Goal: Task Accomplishment & Management: Manage account settings

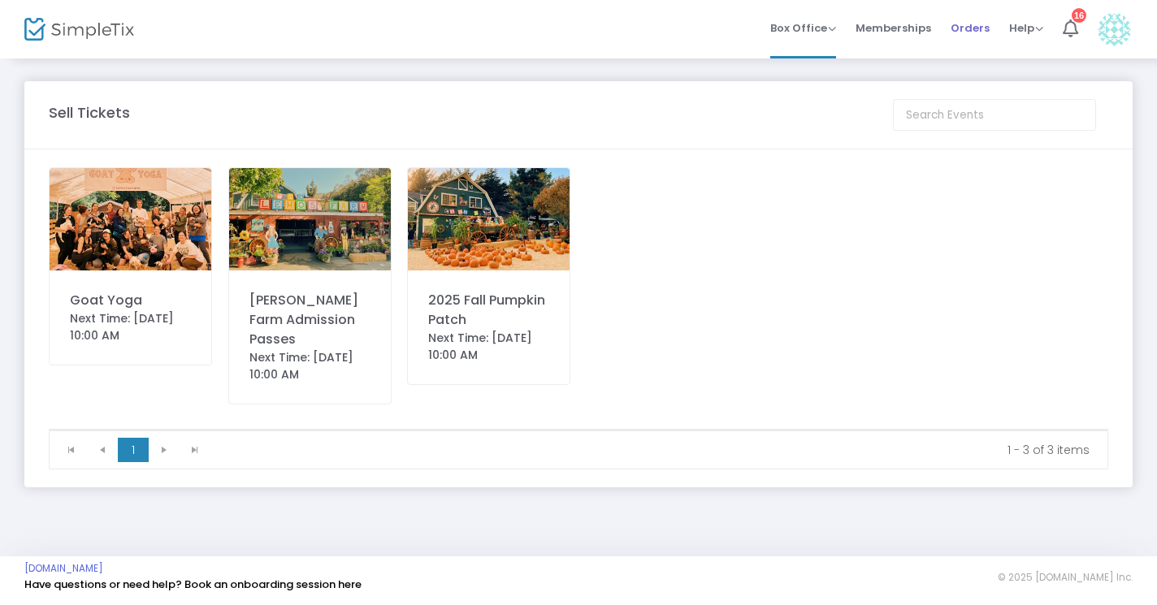
click at [970, 29] on span "Orders" at bounding box center [970, 27] width 39 height 41
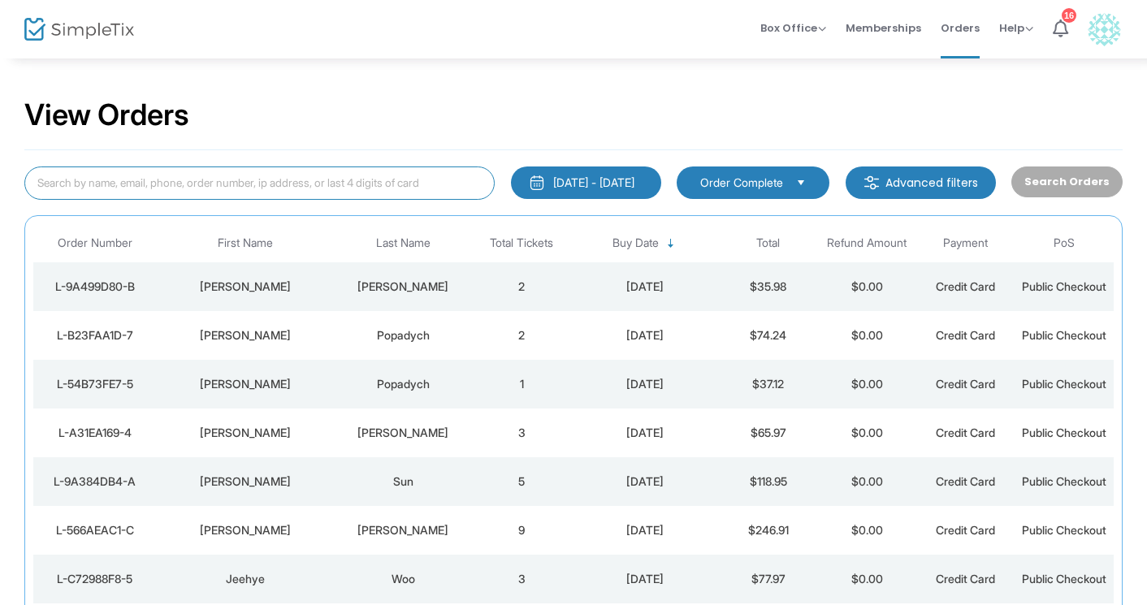
click at [317, 189] on input at bounding box center [259, 183] width 471 height 33
paste input "L-428E586F-0"
type input "L-428E586F-0"
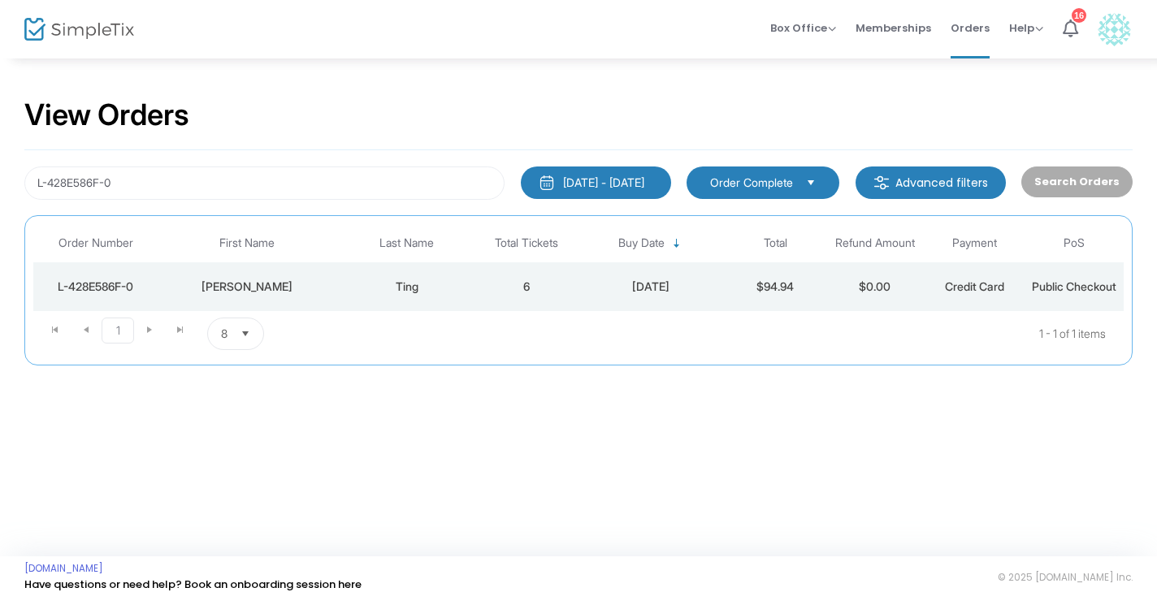
click at [410, 289] on div "Ting" at bounding box center [407, 287] width 132 height 16
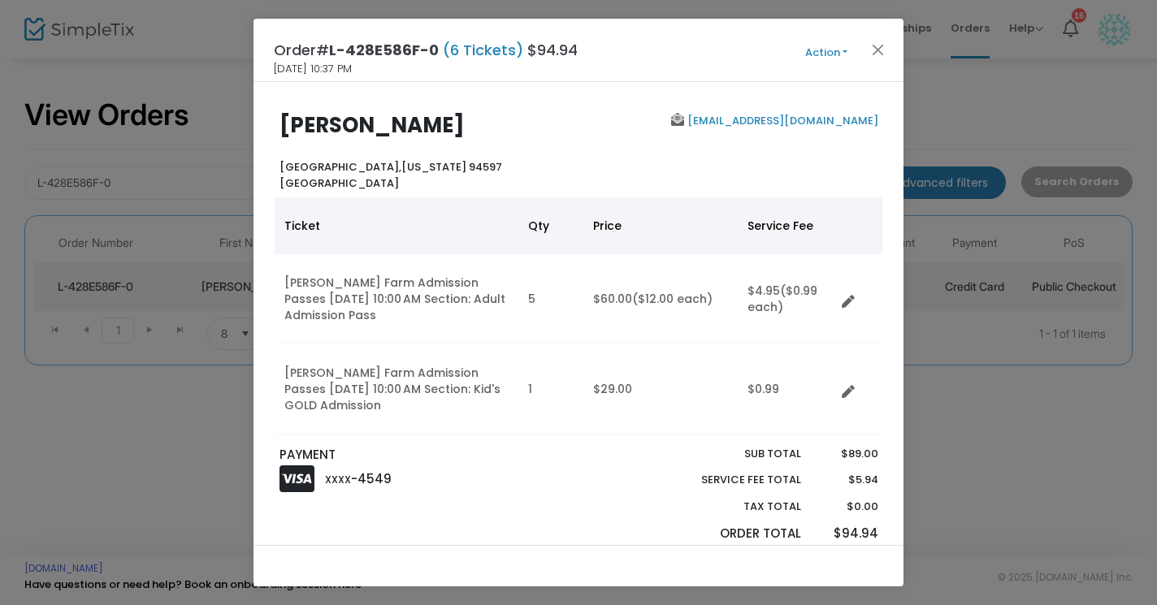
click at [844, 46] on button "Action" at bounding box center [827, 53] width 98 height 18
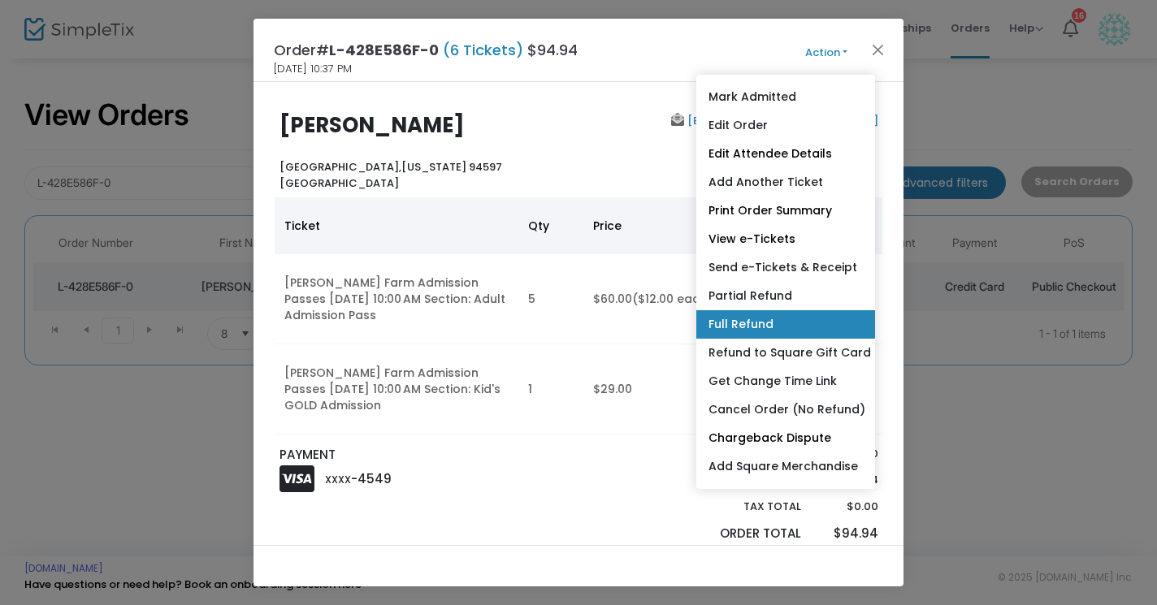
click at [731, 326] on link "Full Refund" at bounding box center [785, 324] width 179 height 28
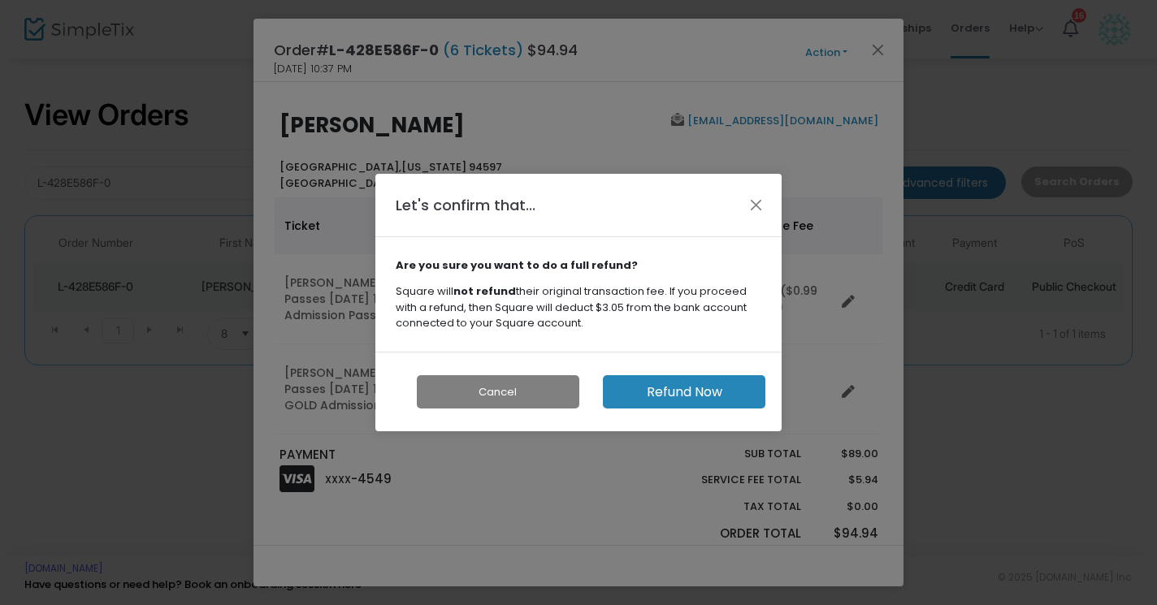
click at [670, 389] on button "Refund Now" at bounding box center [684, 391] width 163 height 33
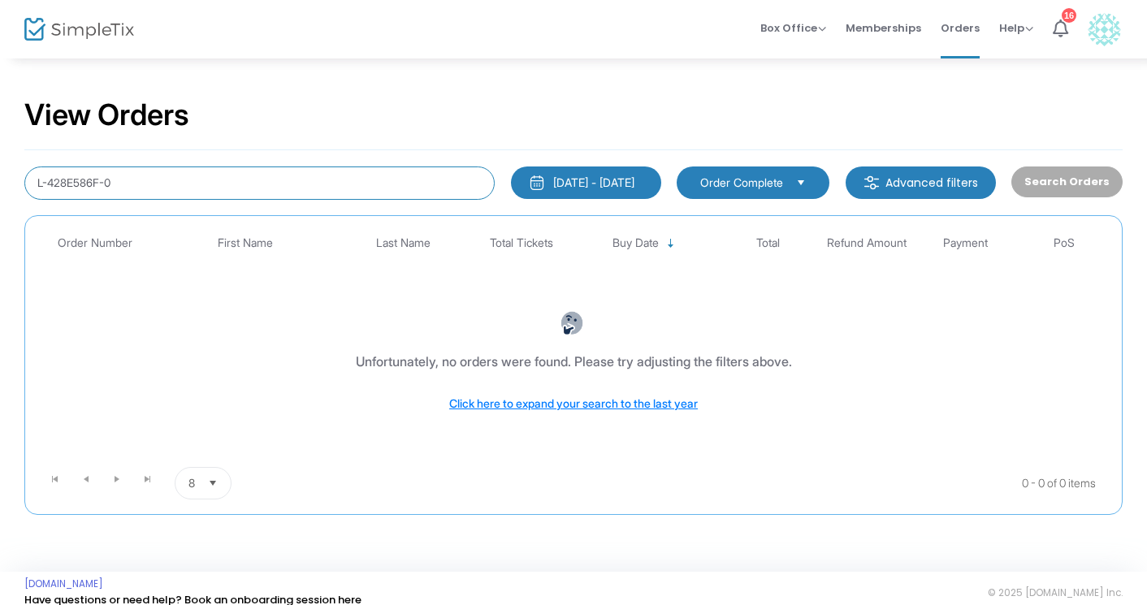
click at [329, 180] on input "L-428E586F-0" at bounding box center [259, 183] width 471 height 33
paste input "L-C08BD36F-A"
type input "L-C08BD36F-A"
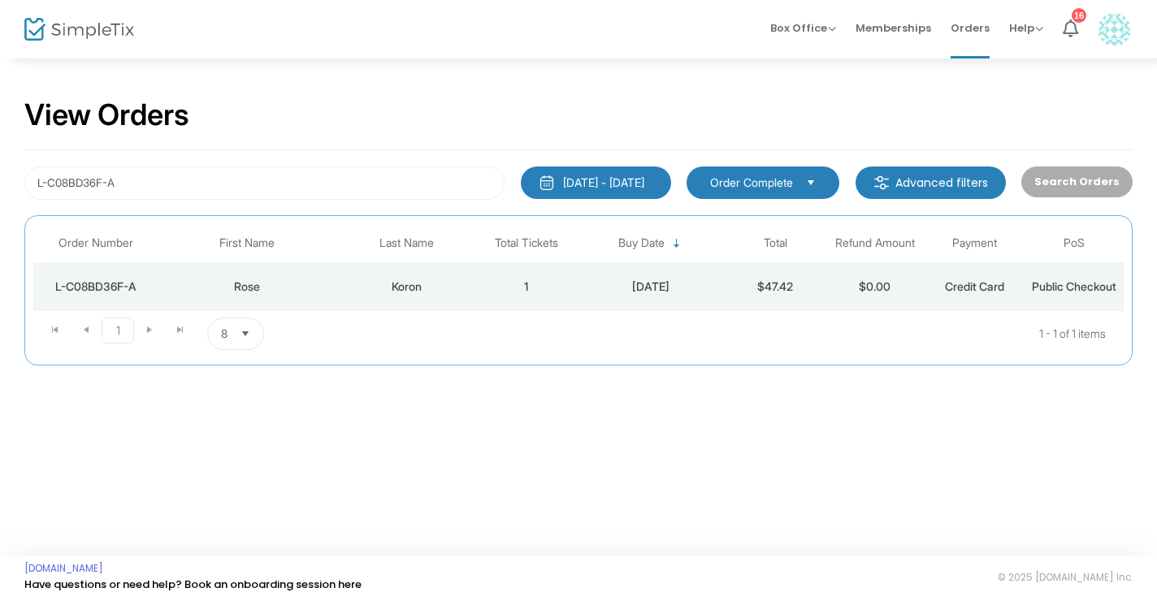
click at [419, 288] on div "Koron" at bounding box center [407, 287] width 132 height 16
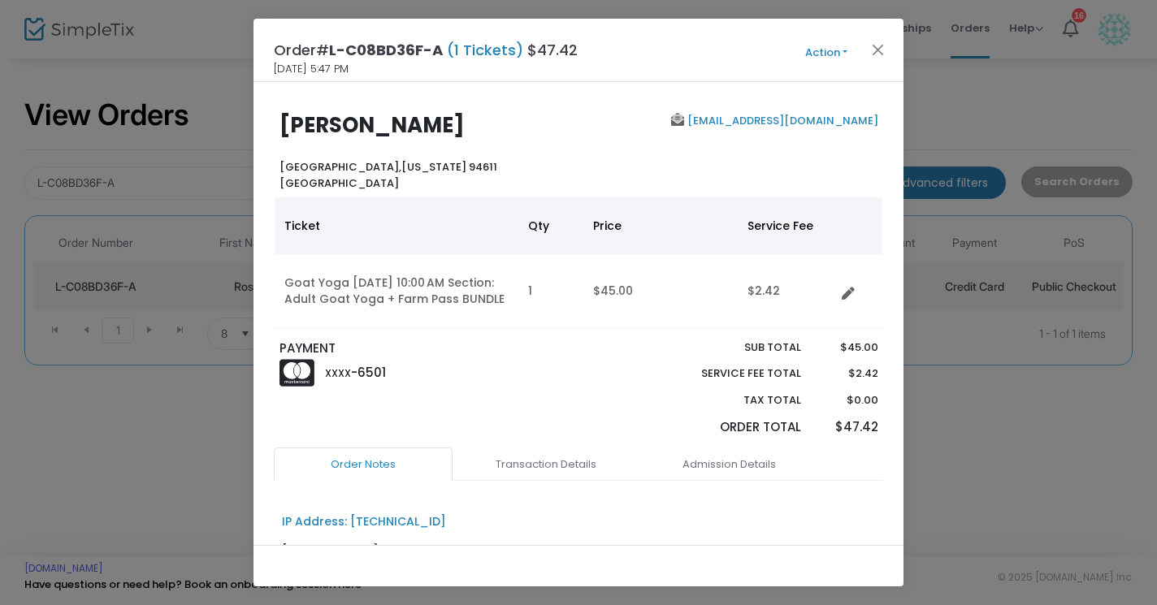
click at [840, 52] on button "Action" at bounding box center [827, 53] width 98 height 18
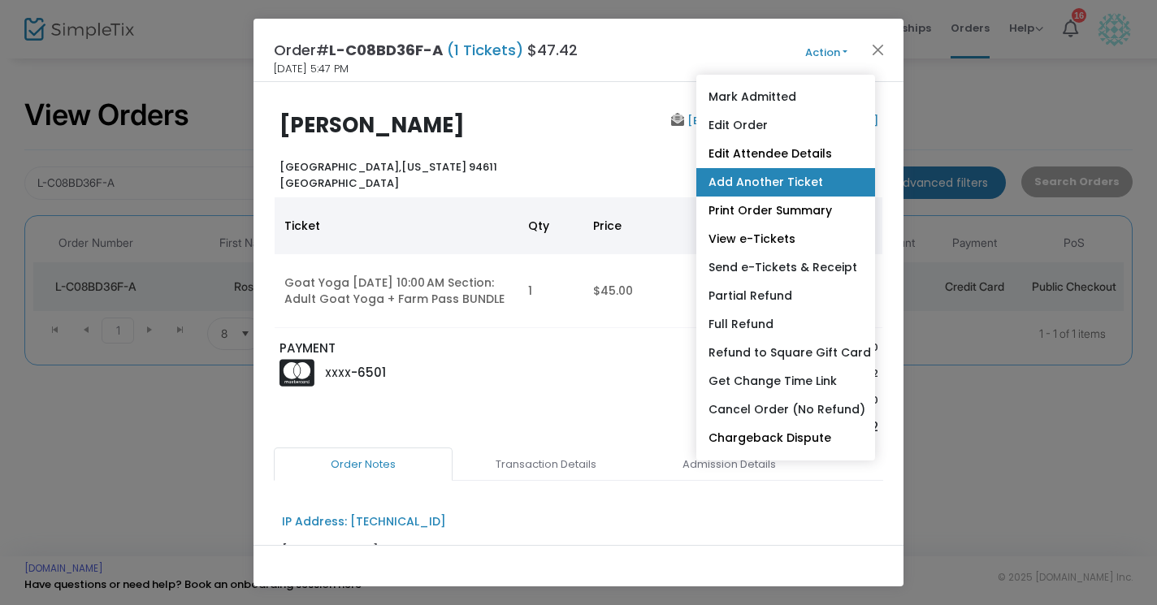
click at [736, 184] on link "Add Another Ticket" at bounding box center [785, 182] width 179 height 28
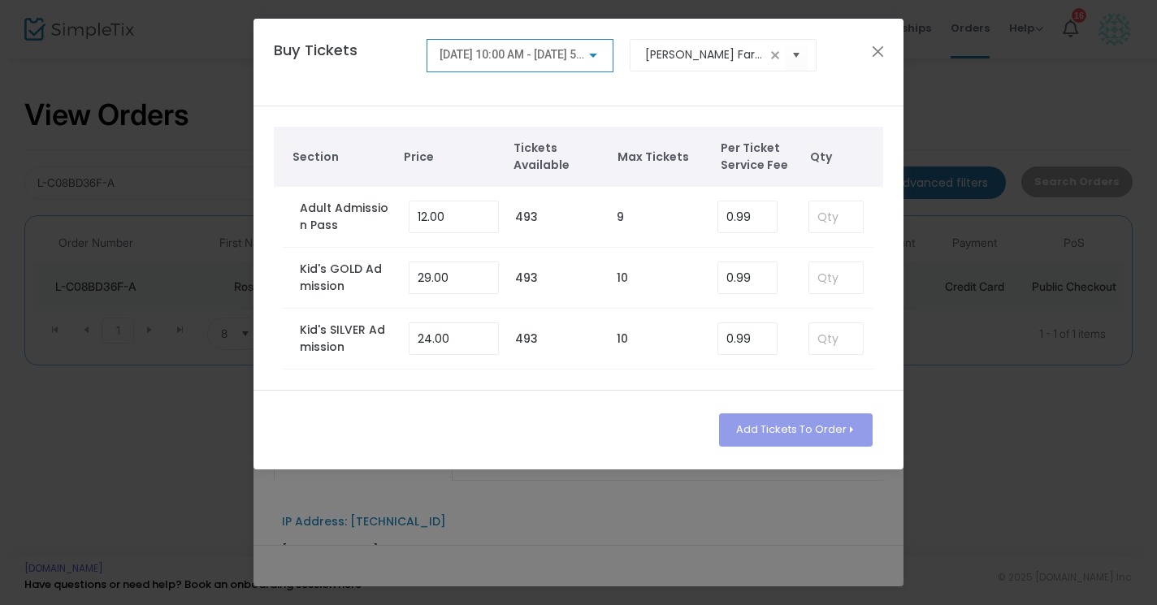
click at [585, 53] on div "8/23/2025 @ 10:00 AM - 8/23/2025 @ 5:00 PM" at bounding box center [513, 55] width 147 height 13
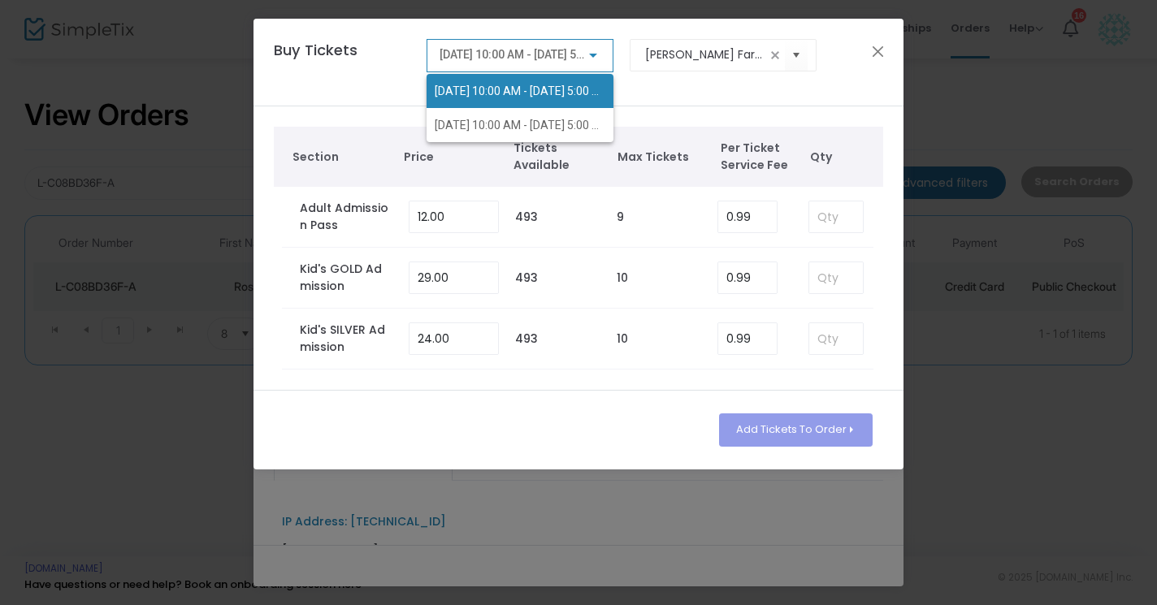
click at [654, 89] on div at bounding box center [578, 302] width 1157 height 605
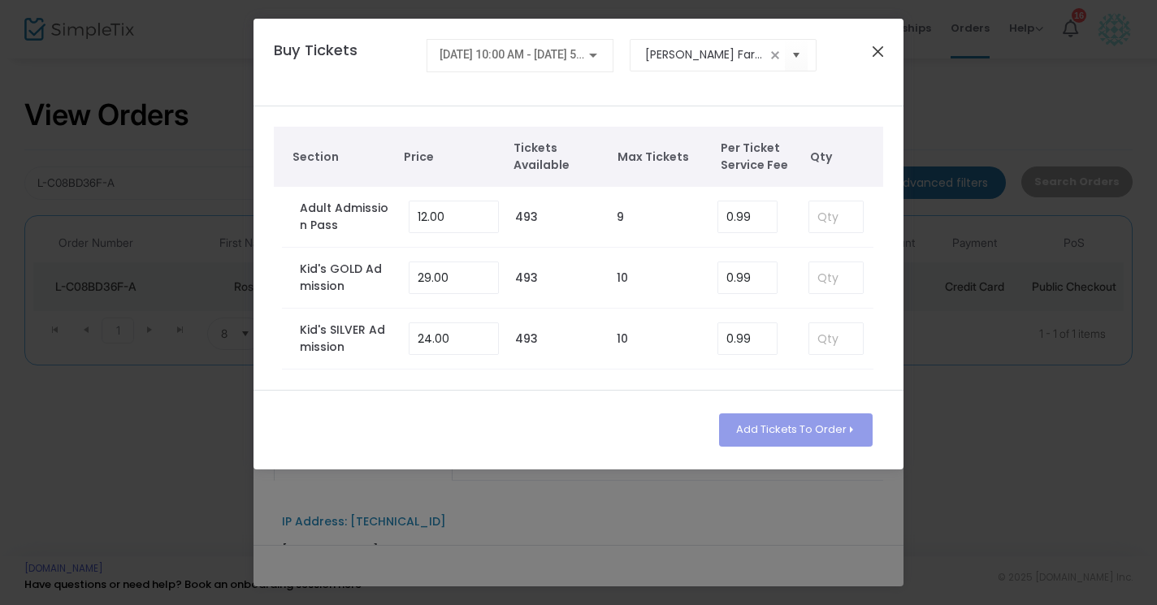
click at [882, 54] on button "Close" at bounding box center [878, 51] width 21 height 21
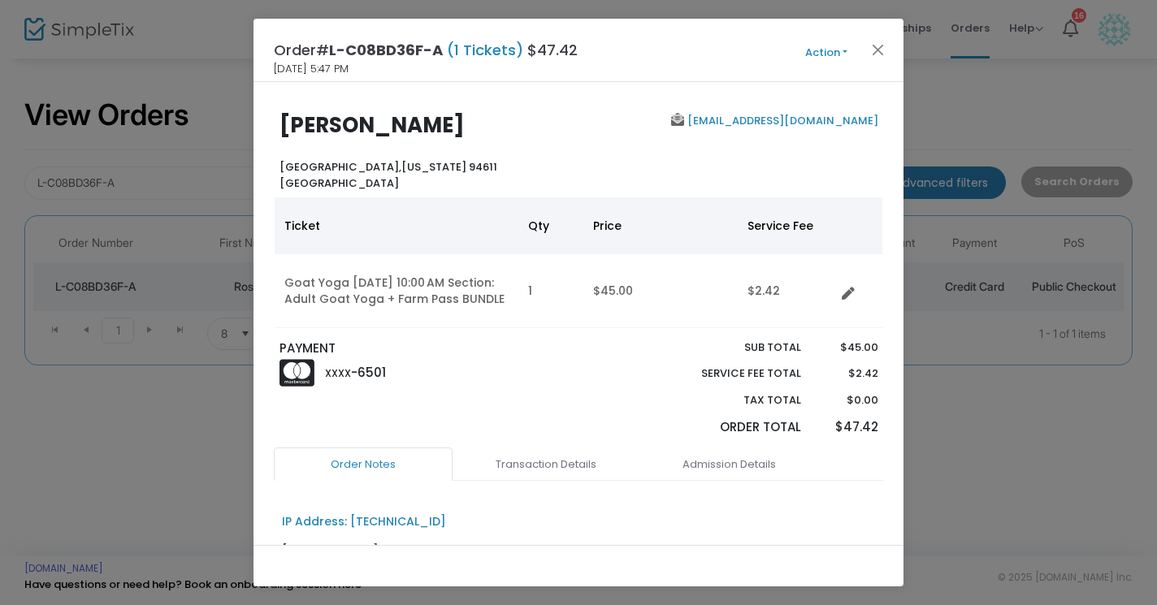
click at [843, 50] on button "Action" at bounding box center [827, 53] width 98 height 18
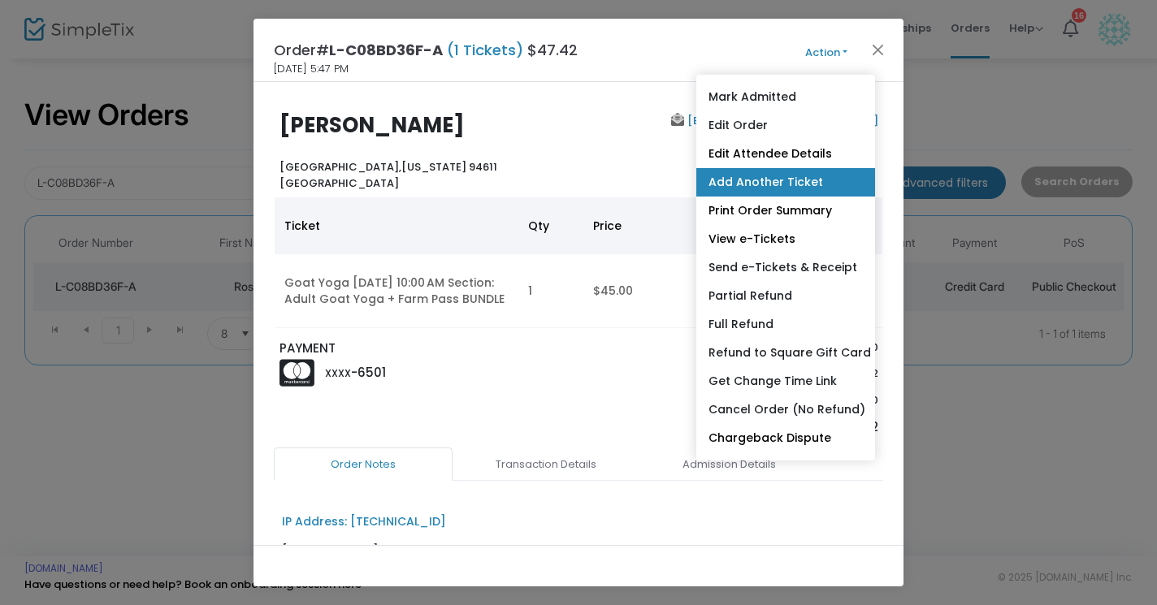
click at [778, 187] on link "Add Another Ticket" at bounding box center [785, 182] width 179 height 28
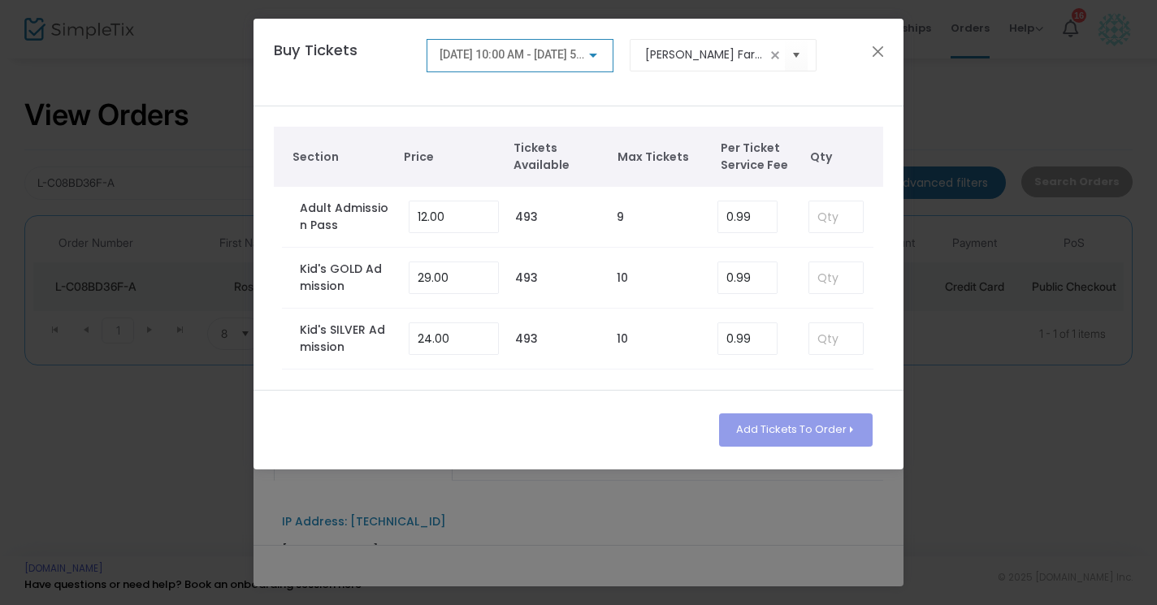
click at [588, 65] on div "8/23/2025 @ 10:00 AM - 8/23/2025 @ 5:00 PM" at bounding box center [521, 52] width 162 height 30
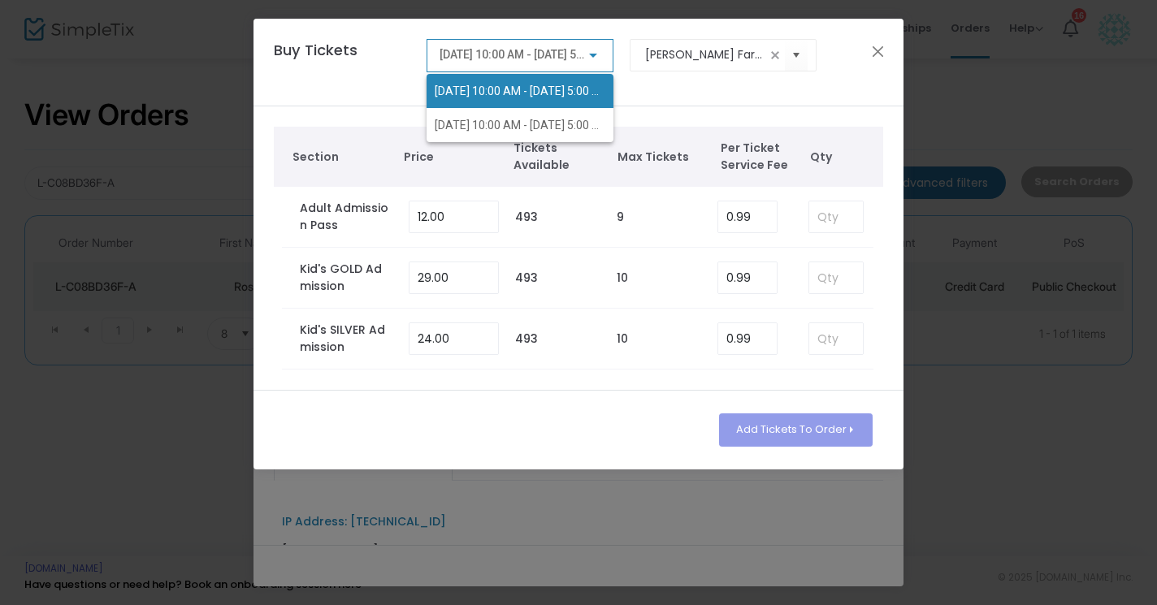
click at [640, 85] on div at bounding box center [578, 302] width 1157 height 605
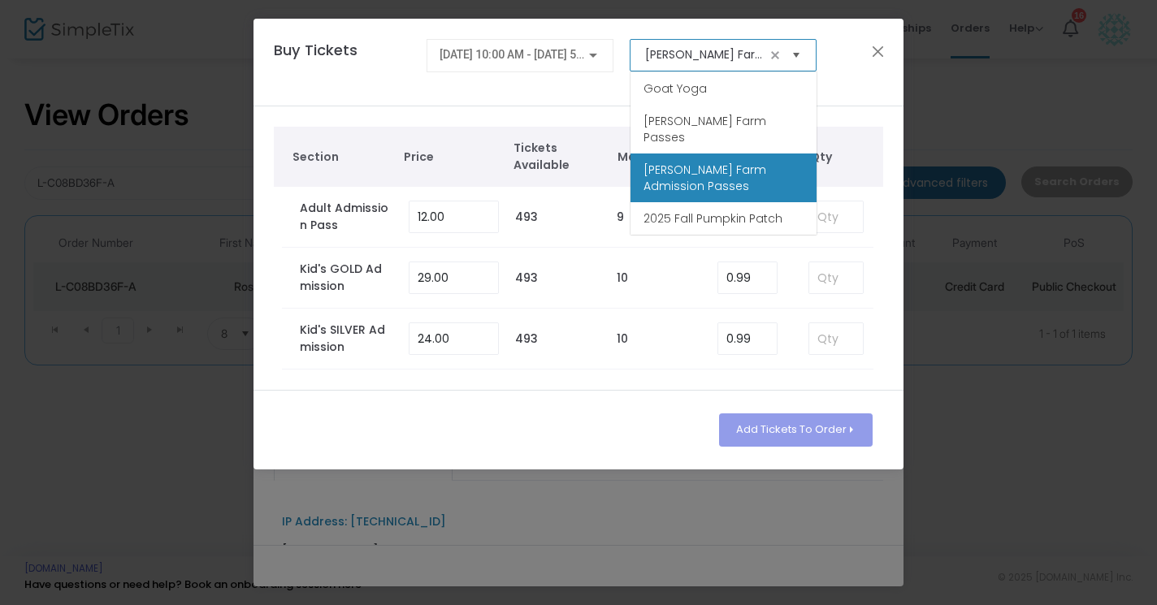
click at [787, 61] on span "Select" at bounding box center [796, 54] width 27 height 27
click at [757, 89] on li "Goat Yoga" at bounding box center [724, 88] width 186 height 33
type input "Goat Yoga"
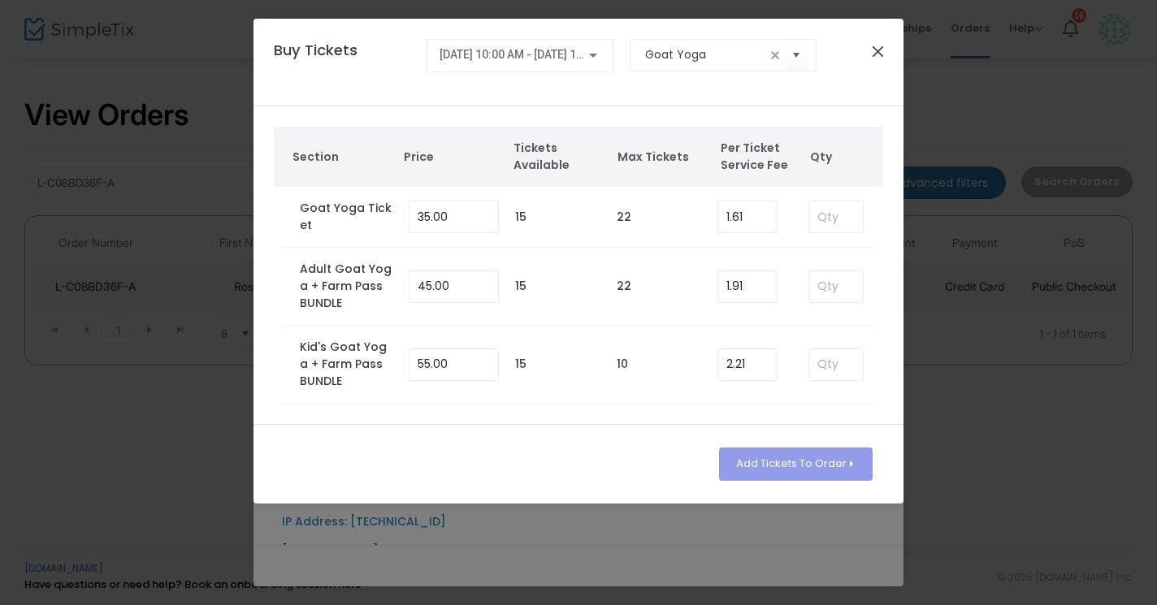
click at [878, 55] on button "Close" at bounding box center [878, 51] width 21 height 21
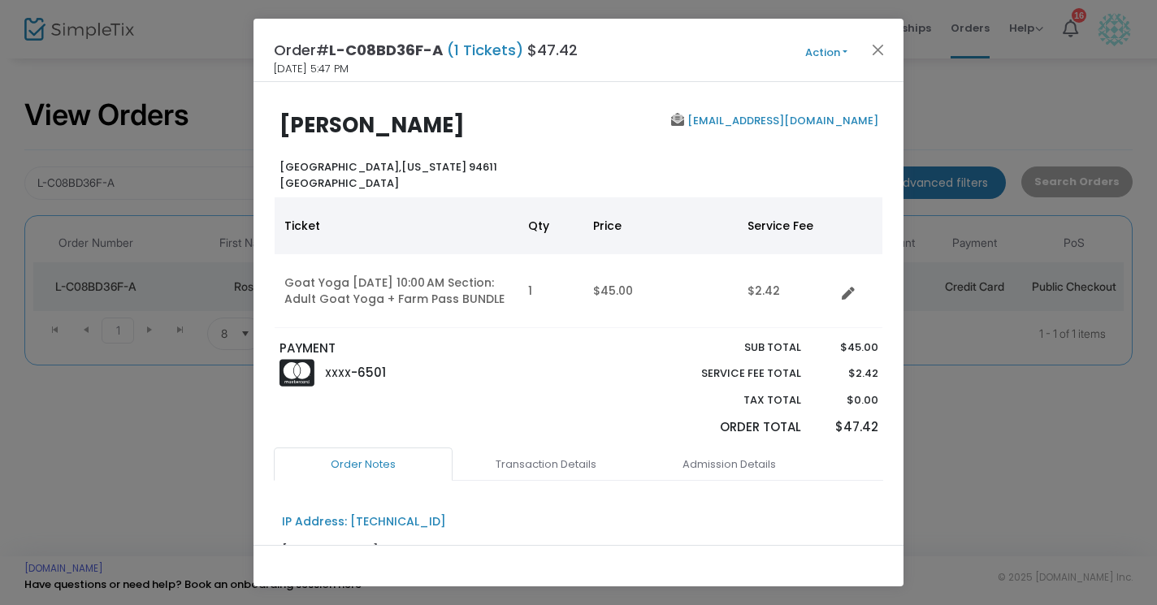
click at [838, 52] on button "Action" at bounding box center [827, 53] width 98 height 18
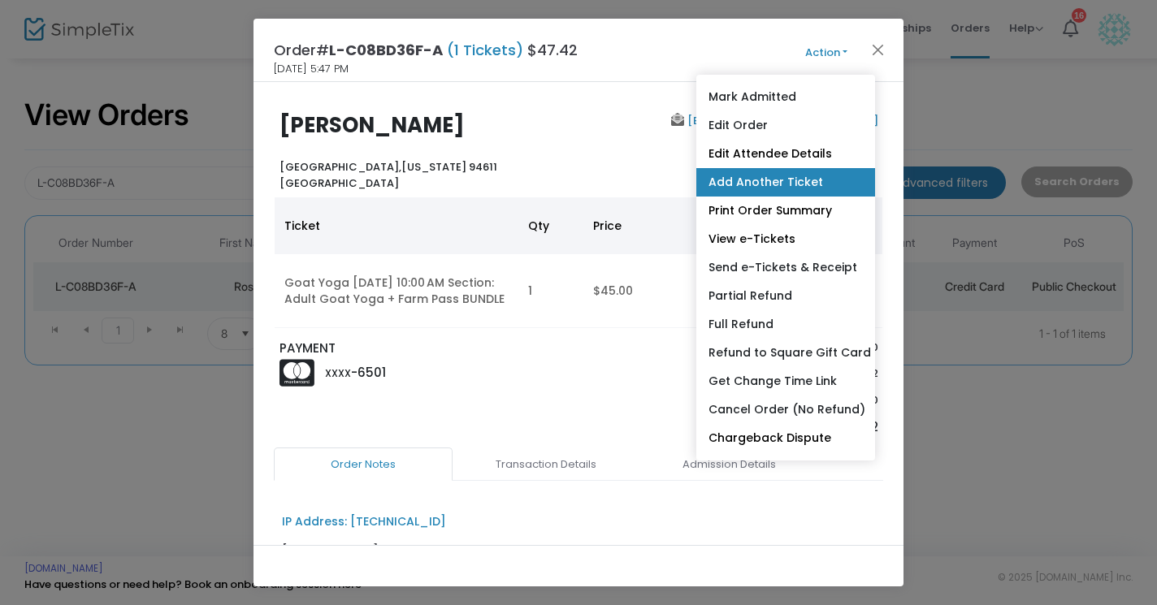
click at [797, 171] on link "Add Another Ticket" at bounding box center [785, 182] width 179 height 28
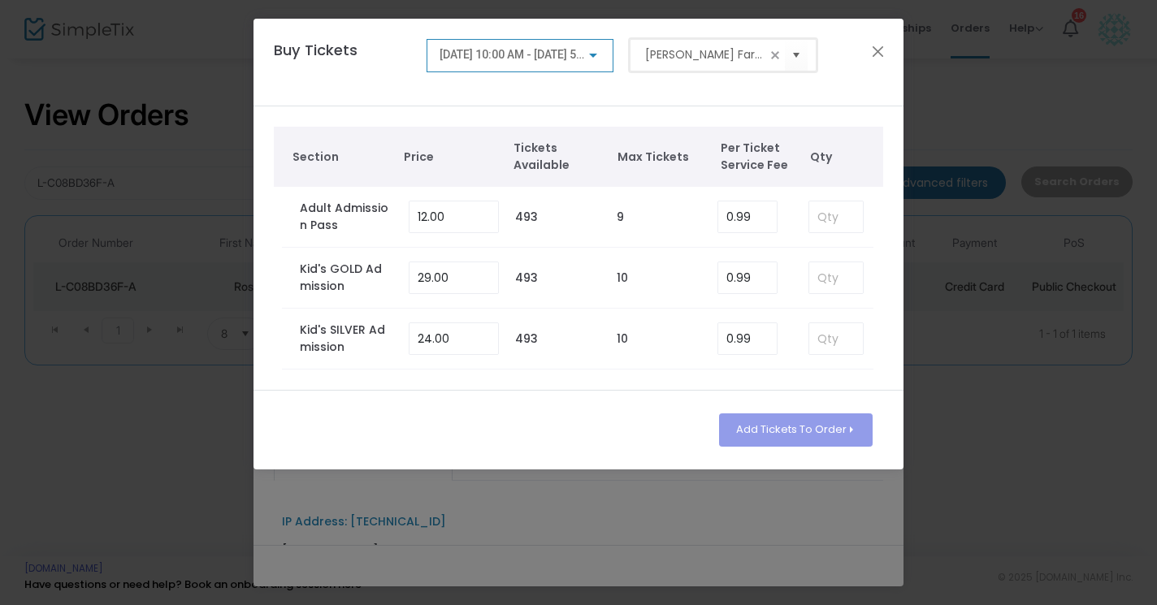
click at [722, 55] on input "Lemos Farm Admission Passes" at bounding box center [705, 54] width 121 height 17
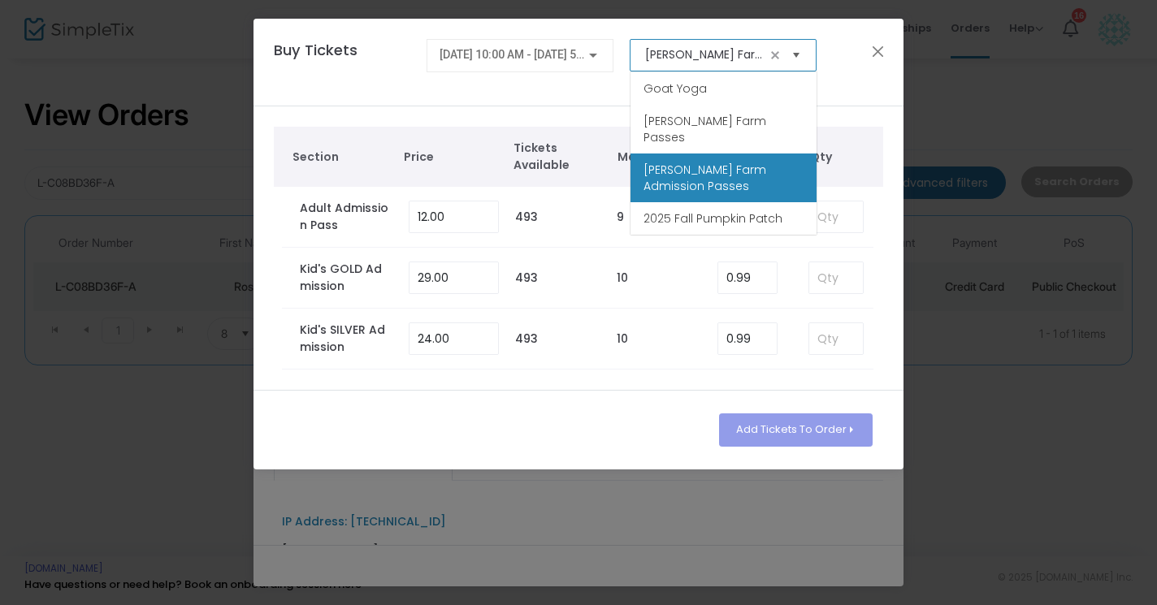
click at [803, 47] on span "Select" at bounding box center [796, 54] width 27 height 27
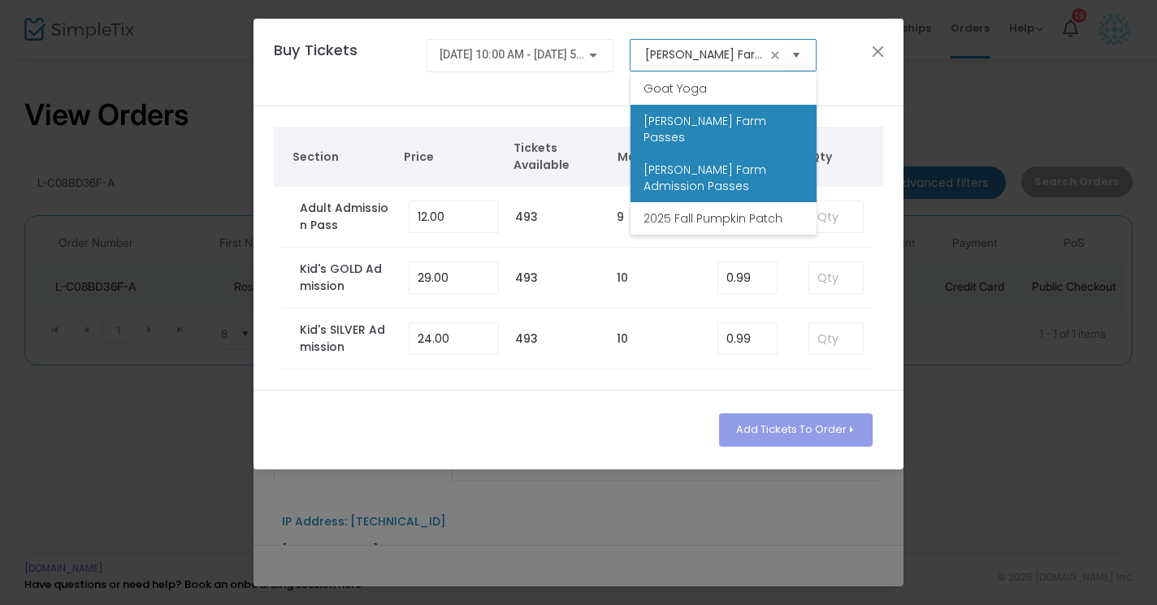
click at [731, 113] on span "Lemos Farm Passes" at bounding box center [724, 129] width 160 height 33
type input "Lemos Farm Passes"
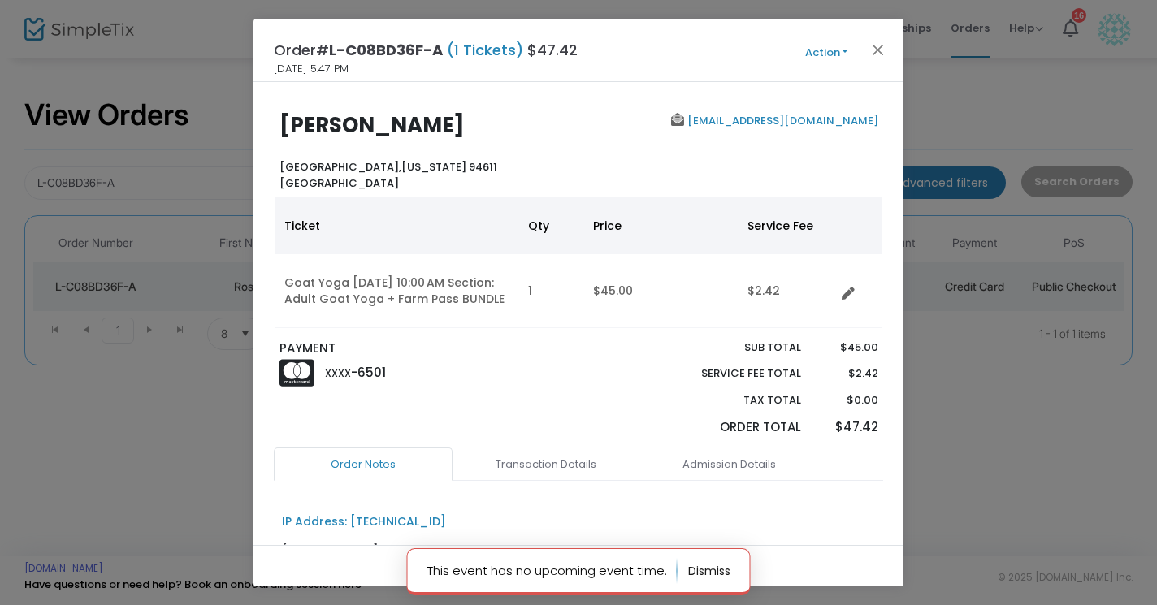
click at [849, 49] on button "Action" at bounding box center [827, 53] width 98 height 18
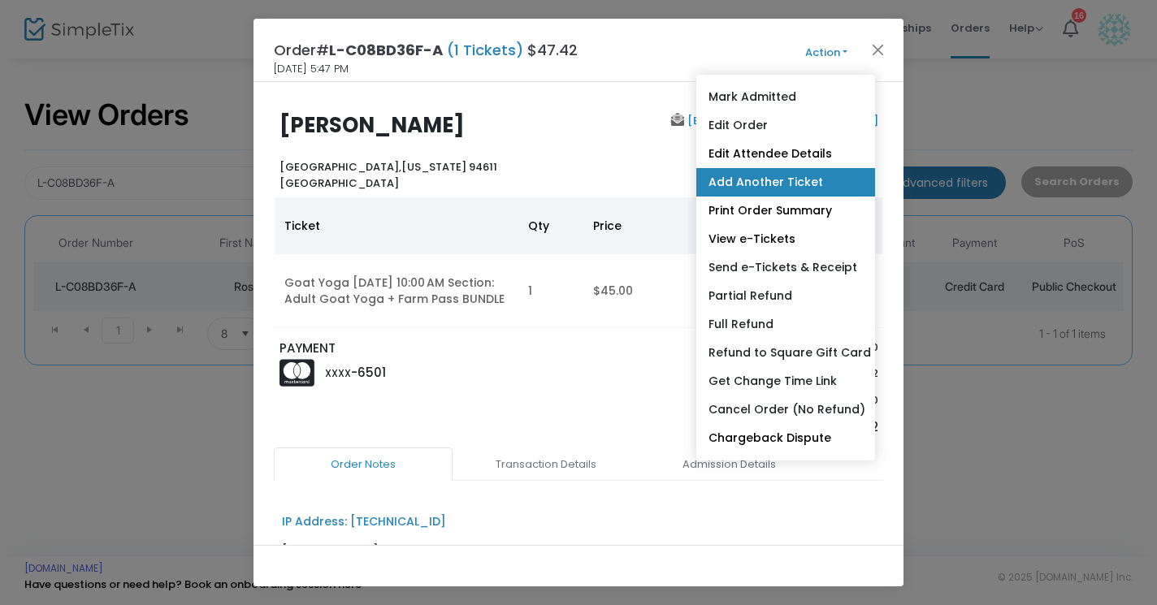
click at [794, 180] on link "Add Another Ticket" at bounding box center [785, 182] width 179 height 28
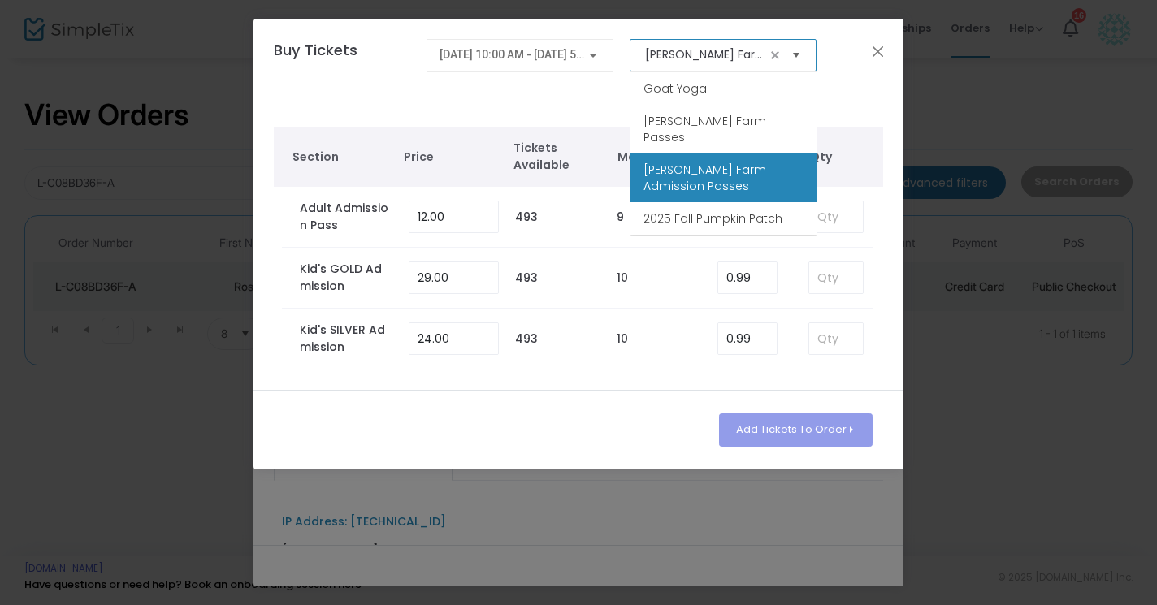
click at [795, 54] on span "Select" at bounding box center [796, 54] width 27 height 27
click at [737, 85] on li "Goat Yoga" at bounding box center [724, 88] width 186 height 33
type input "Goat Yoga"
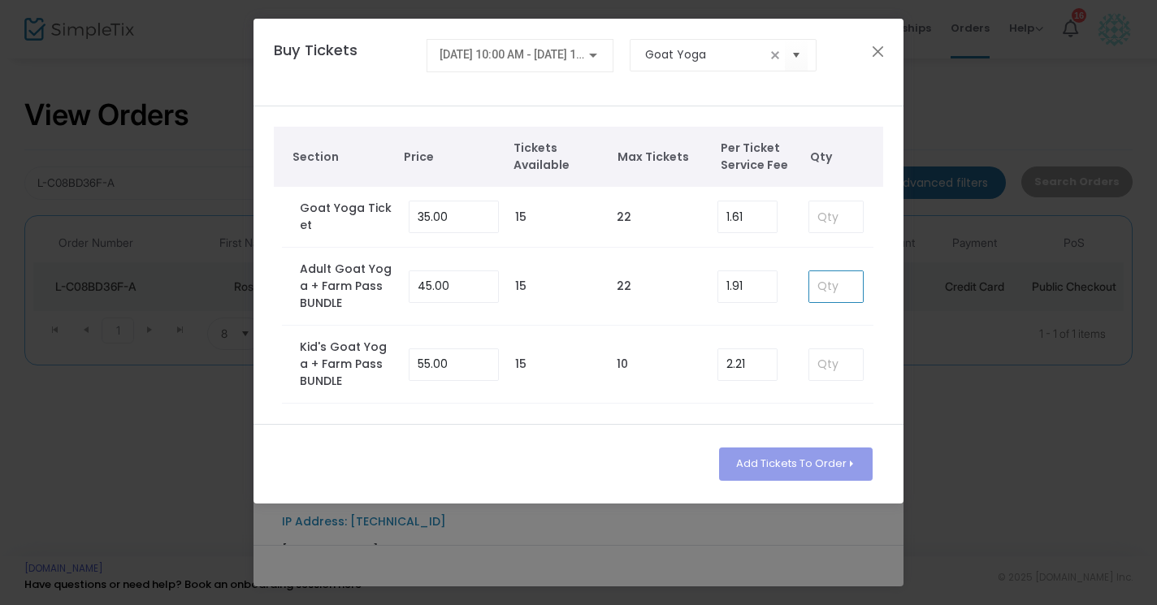
click at [857, 291] on input at bounding box center [836, 286] width 54 height 31
type input "1"
click at [596, 54] on div at bounding box center [593, 56] width 8 height 4
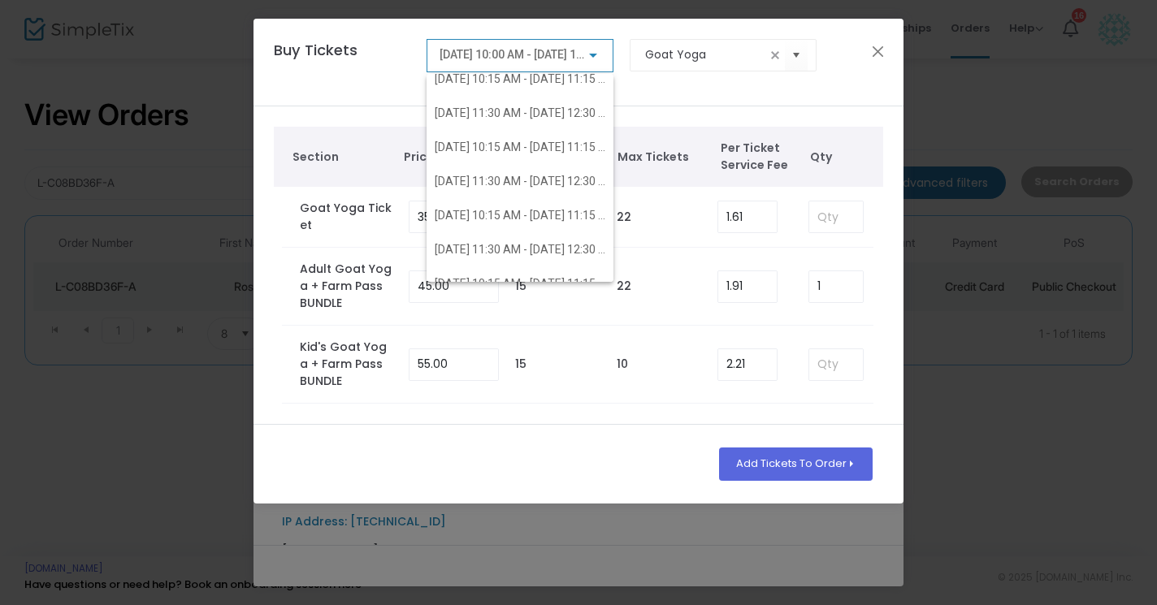
scroll to position [564, 0]
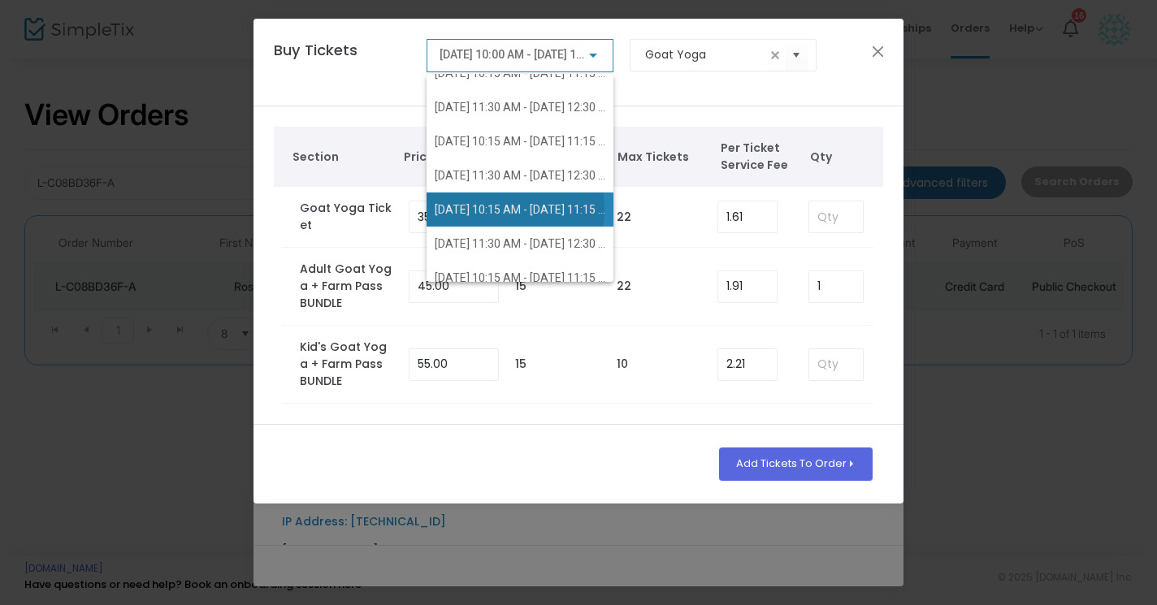
click at [479, 210] on span "9/27/2025 @ 10:15 AM - 9/27/2025 @ 11:15 AM" at bounding box center [525, 209] width 181 height 13
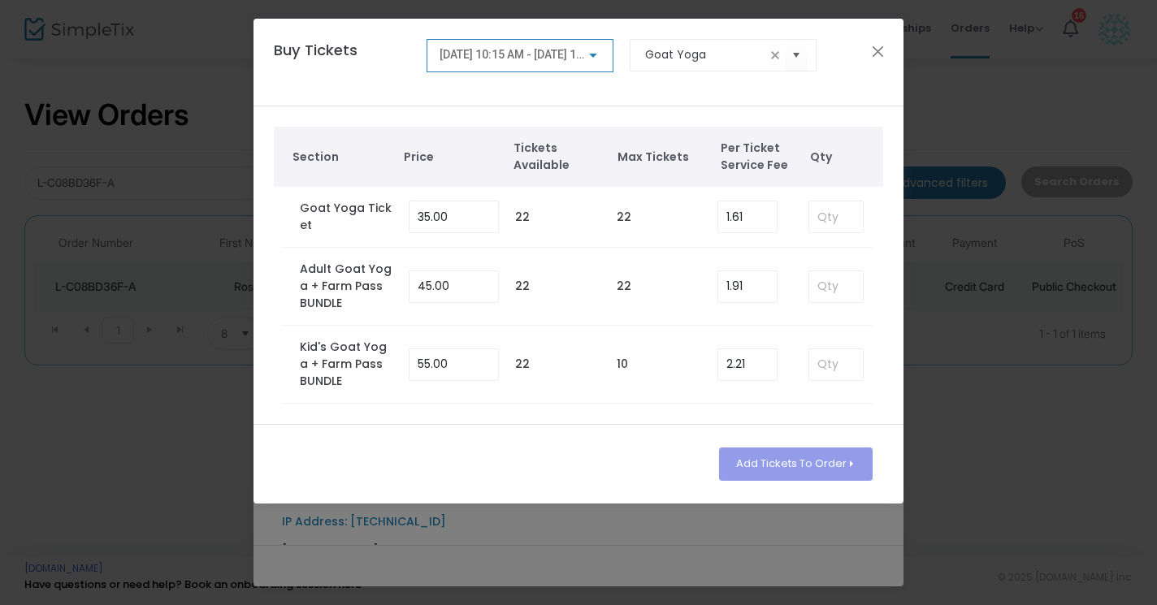
click at [590, 61] on div at bounding box center [593, 55] width 15 height 13
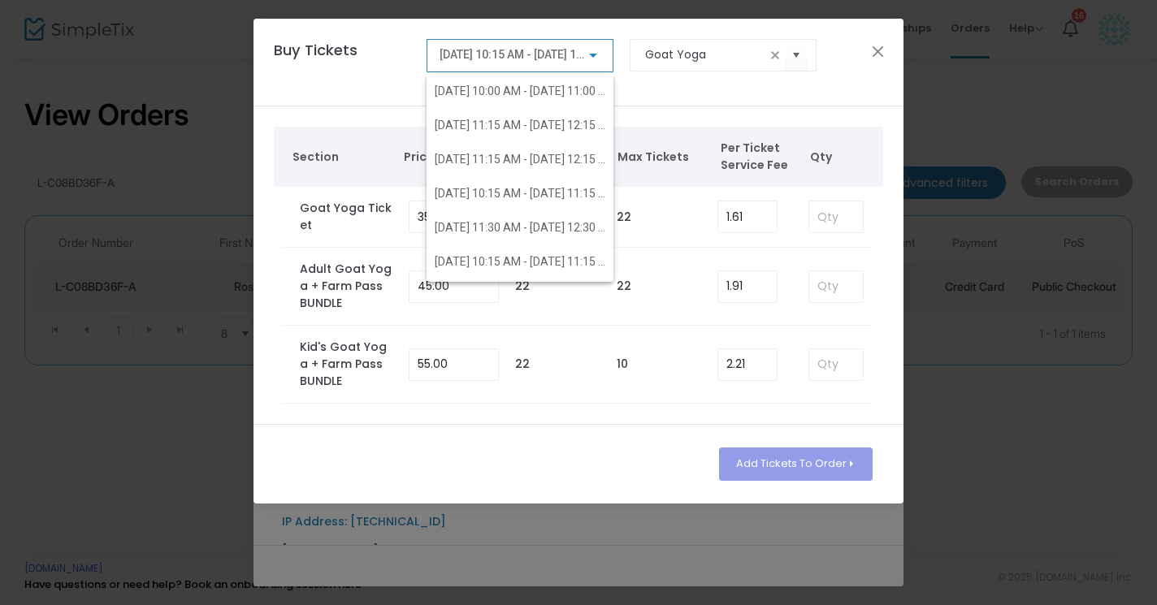
scroll to position [545, 0]
click at [640, 84] on div at bounding box center [578, 302] width 1157 height 605
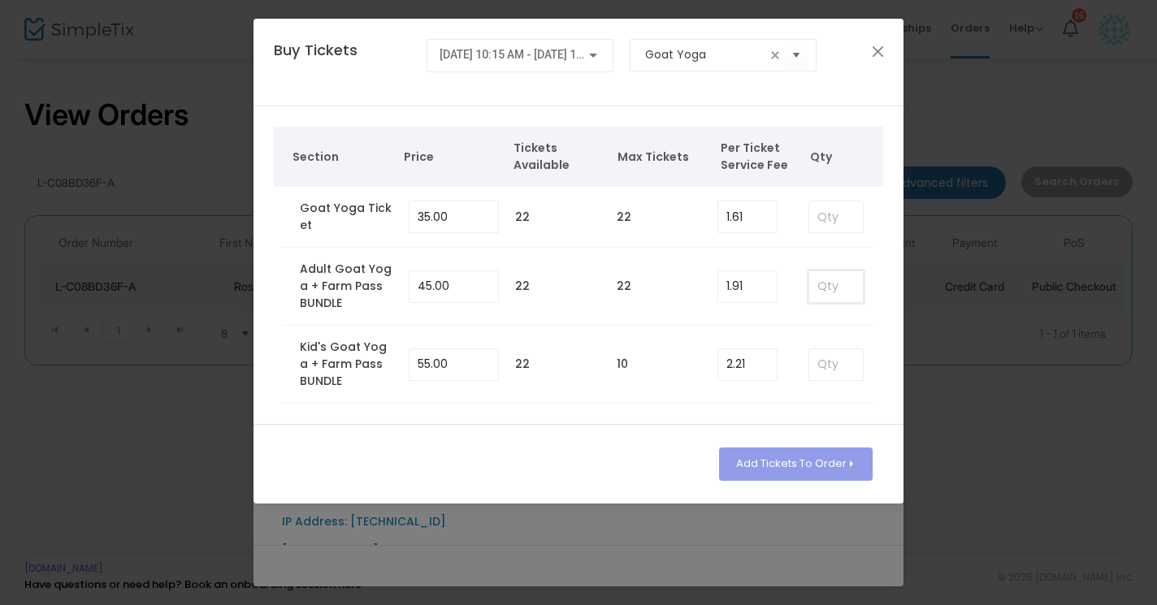
click at [829, 295] on input at bounding box center [836, 286] width 54 height 31
type input "1"
click at [813, 469] on button "Add Tickets To Order" at bounding box center [796, 464] width 154 height 33
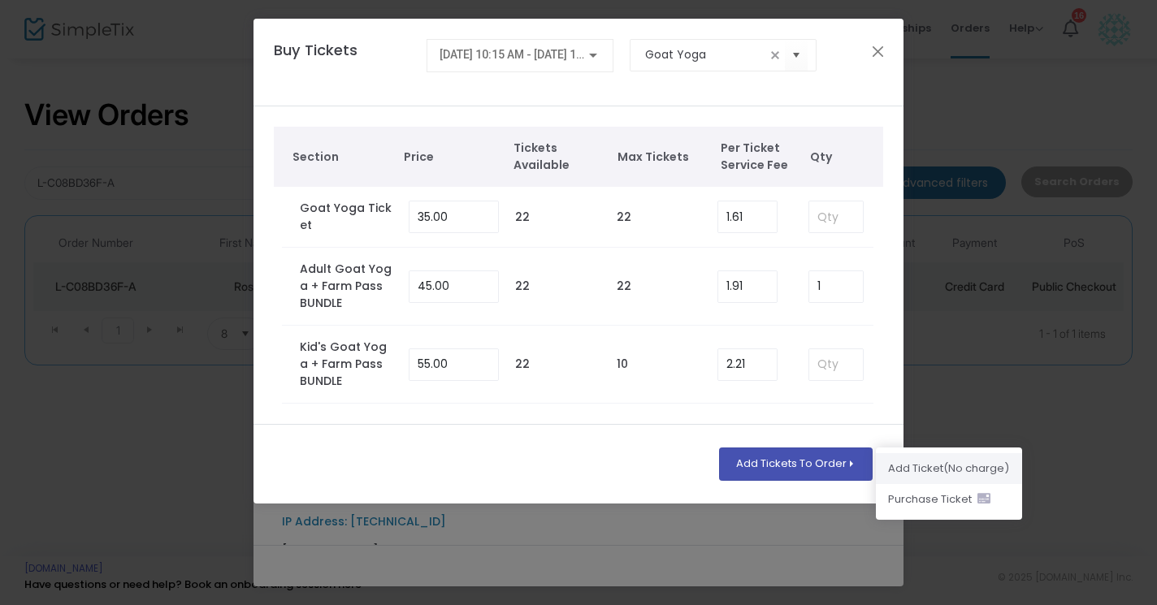
click at [916, 466] on li "Add Ticket (No charge)" at bounding box center [949, 468] width 146 height 31
